Goal: Find specific page/section: Find specific page/section

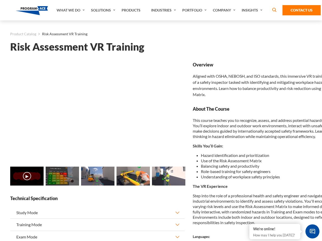
click at [104, 10] on link "Solutions" at bounding box center [104, 10] width 31 height 20
click at [0, 0] on div "AI & Computer Vision Solutions Computer Vision Quality Control AI tools for fas…" at bounding box center [0, 0] width 0 height 0
click at [0, 0] on div "AI & Computer Vision Solutions Virtual Training Solutions Virtual Tour Solution…" at bounding box center [0, 0] width 0 height 0
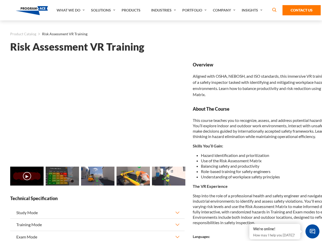
click at [0, 0] on div "AI & Computer Vision Solutions Virtual Training Solutions Virtual Tour Solution…" at bounding box center [0, 0] width 0 height 0
click at [0, 0] on div "AI & Computer Vision Solutions Computer Vision Quality Control AI tools for fas…" at bounding box center [0, 0] width 0 height 0
